Goal: Information Seeking & Learning: Learn about a topic

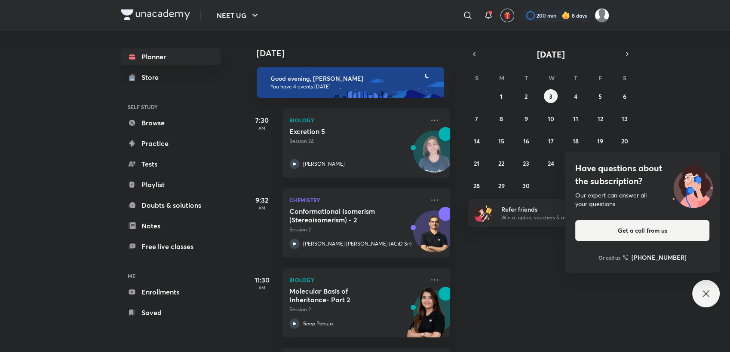
scroll to position [19, 0]
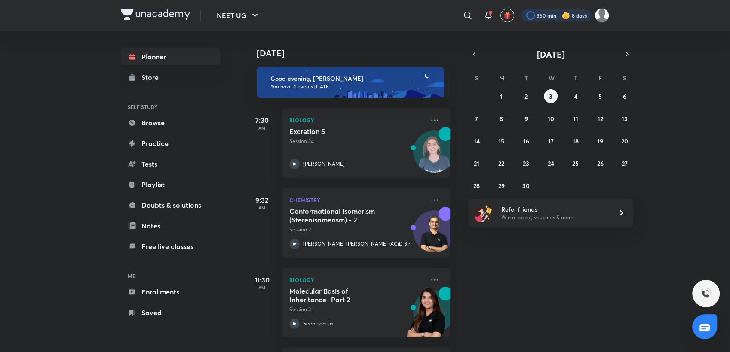
click at [559, 12] on div at bounding box center [556, 15] width 70 height 12
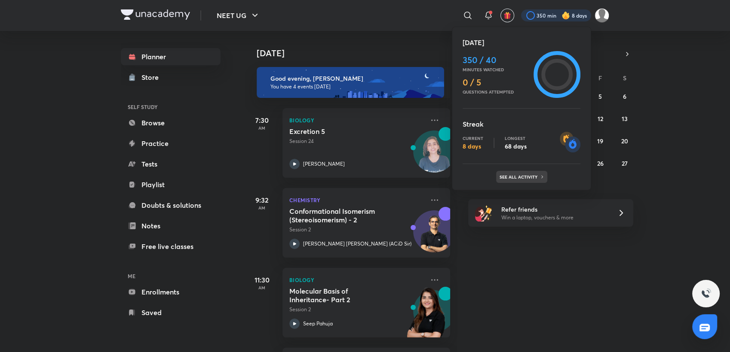
click at [526, 175] on p "See all activity" at bounding box center [519, 176] width 40 height 5
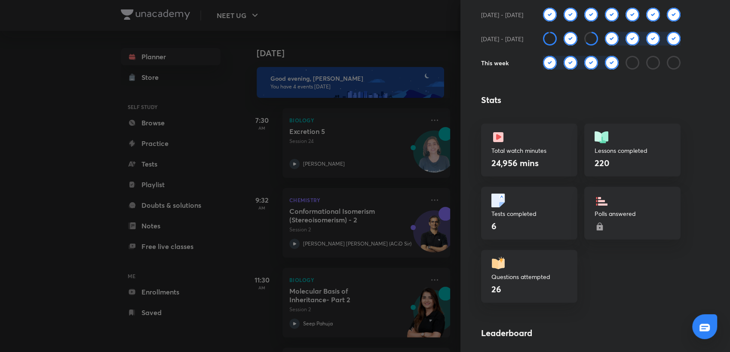
scroll to position [172, 0]
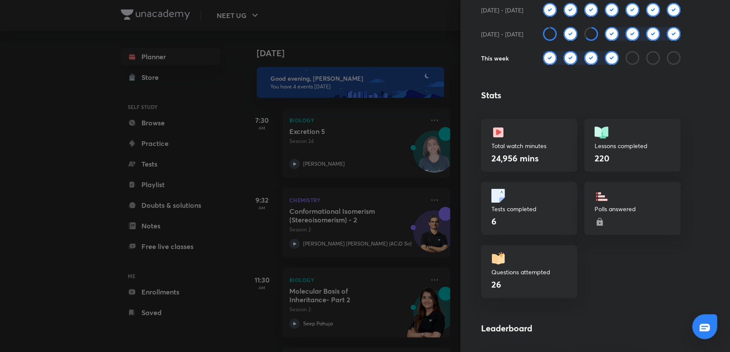
click at [387, 108] on div at bounding box center [365, 176] width 730 height 352
